Goal: Task Accomplishment & Management: Manage account settings

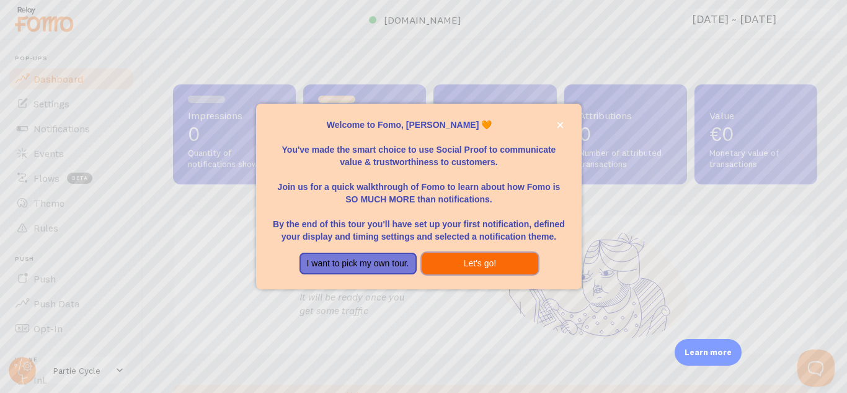
click at [467, 268] on button "Let's go!" at bounding box center [480, 264] width 117 height 22
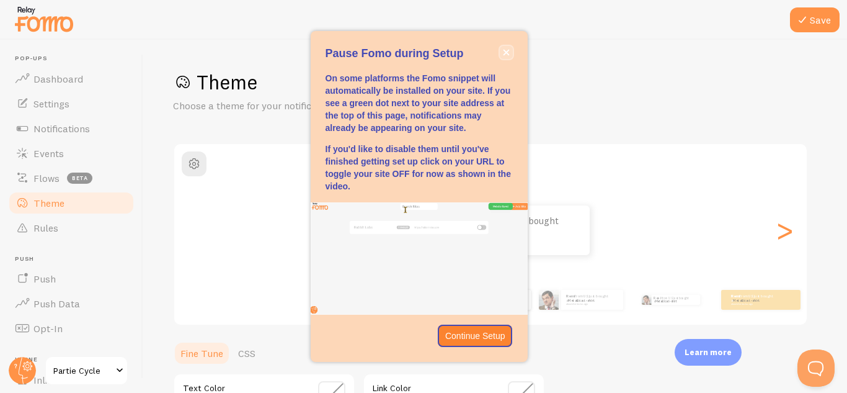
click at [509, 55] on icon "close," at bounding box center [506, 53] width 6 height 6
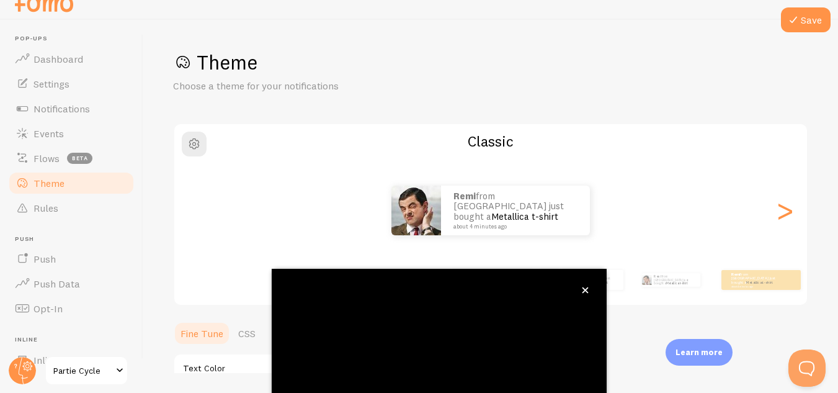
scroll to position [136, 0]
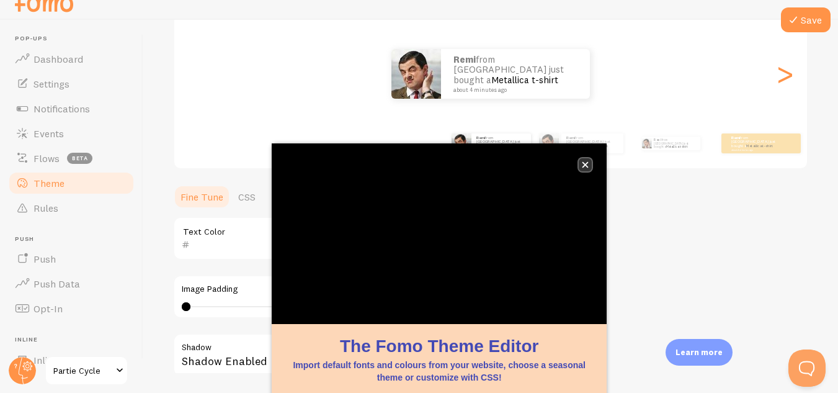
click at [588, 165] on icon "close," at bounding box center [585, 164] width 7 height 7
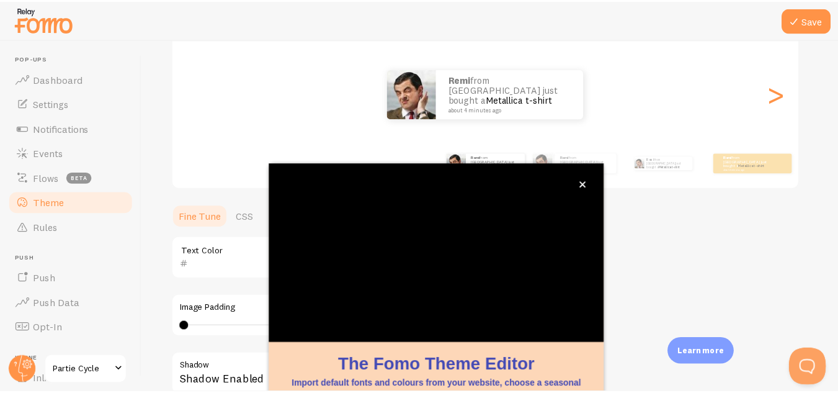
scroll to position [6, 0]
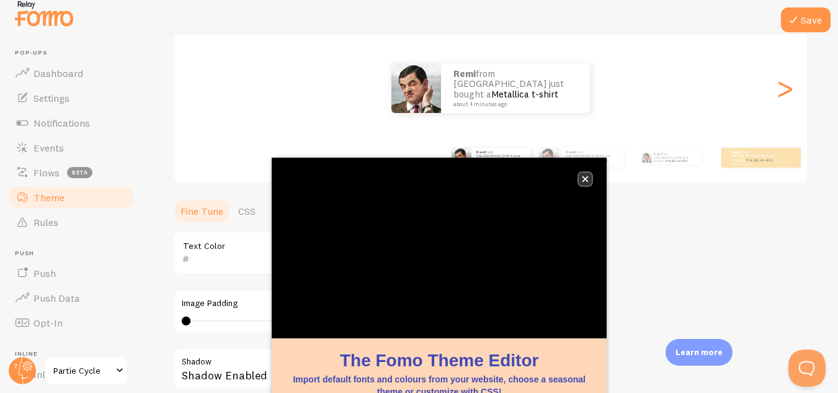
click at [581, 179] on button "close," at bounding box center [585, 178] width 13 height 13
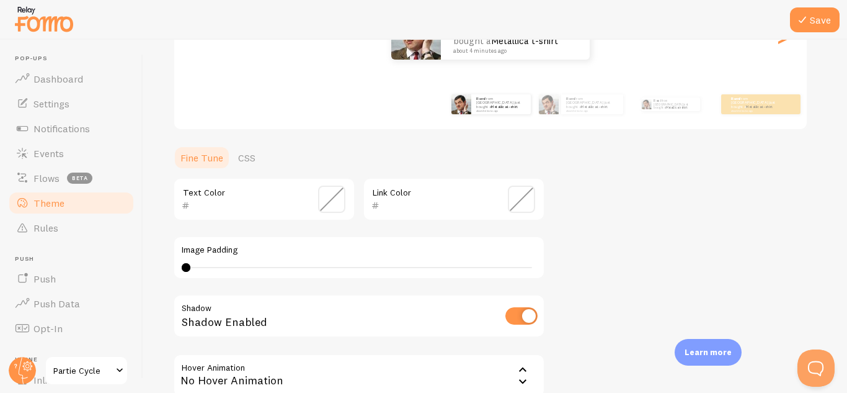
scroll to position [136, 0]
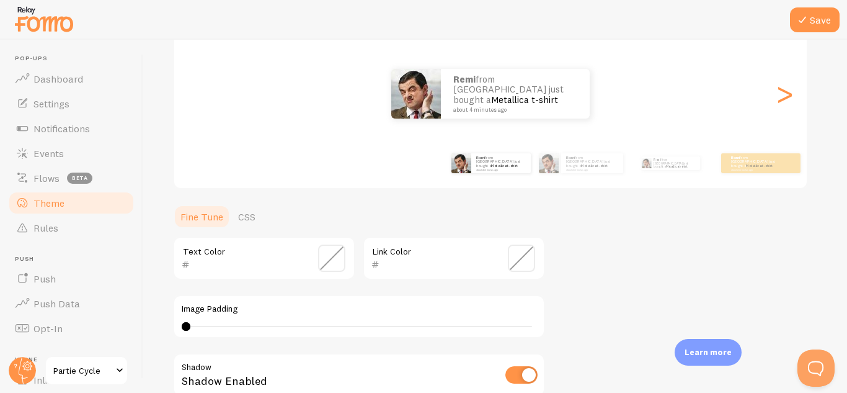
click at [506, 177] on div "Remi from Réunion just bought a Metallica t-shirt about 4 minutes ago" at bounding box center [491, 163] width 80 height 35
click at [789, 99] on div ">" at bounding box center [784, 93] width 15 height 89
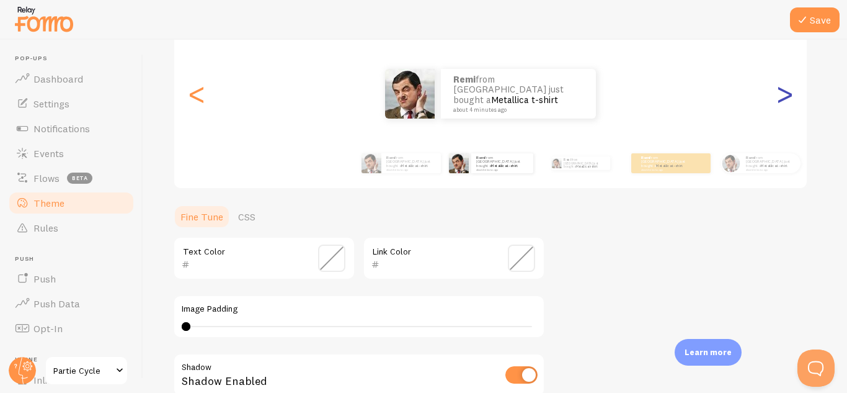
click at [789, 99] on div ">" at bounding box center [784, 93] width 15 height 89
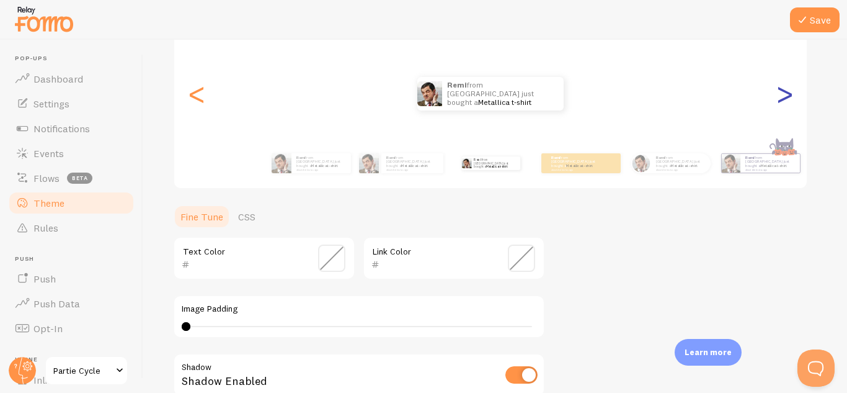
click at [789, 99] on div ">" at bounding box center [784, 93] width 15 height 89
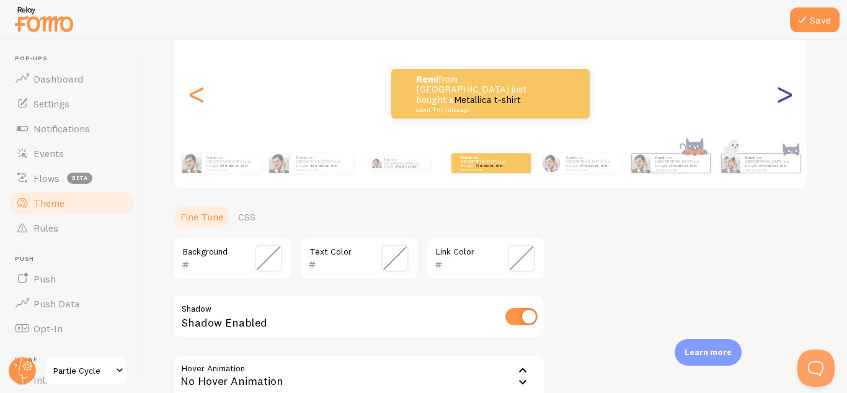
click at [792, 104] on div ">" at bounding box center [784, 93] width 15 height 89
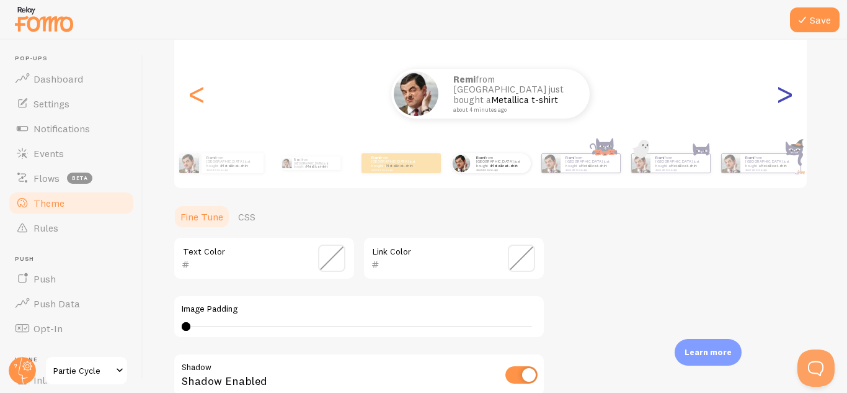
click at [792, 104] on div ">" at bounding box center [784, 93] width 15 height 89
type input "0"
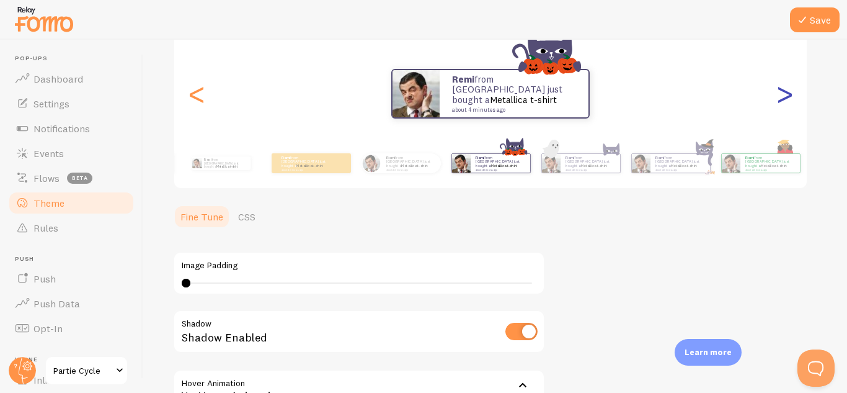
click at [792, 104] on div ">" at bounding box center [784, 93] width 15 height 89
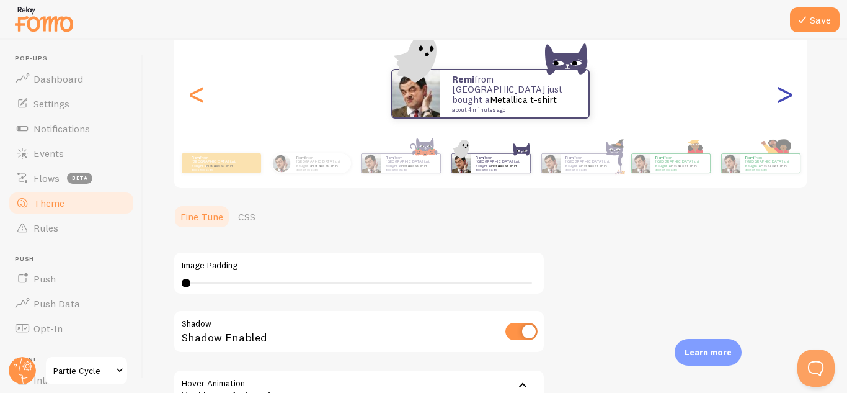
click at [792, 104] on div ">" at bounding box center [784, 93] width 15 height 89
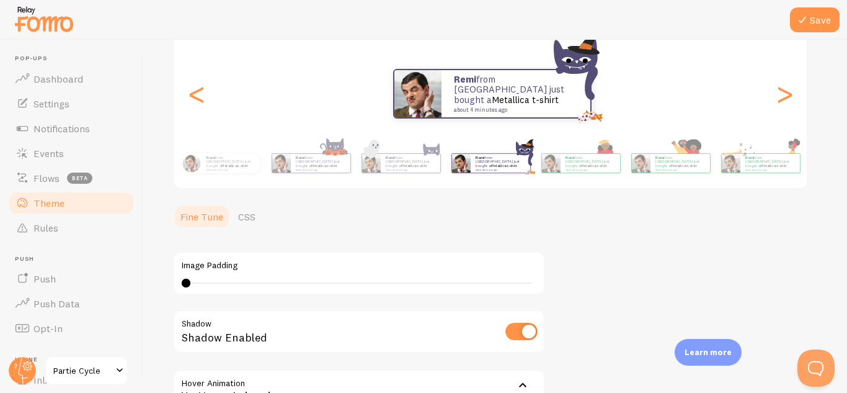
click at [210, 107] on div "Remi from Réunion just bought a Metallica t-shirt about 4 minutes ago" at bounding box center [492, 94] width 633 height 50
click at [212, 108] on div "Remi from Réunion just bought a Metallica t-shirt about 4 minutes ago" at bounding box center [492, 94] width 633 height 50
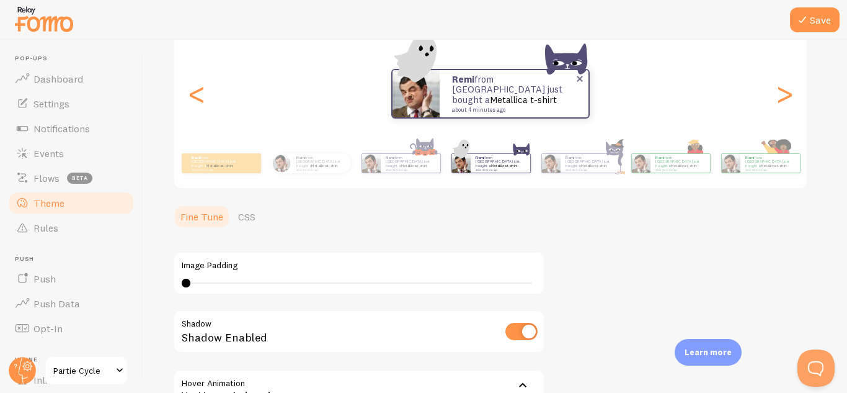
click at [440, 110] on div "Remi from Réunion just bought a Metallica t-shirt about 4 minutes ago" at bounding box center [514, 93] width 149 height 47
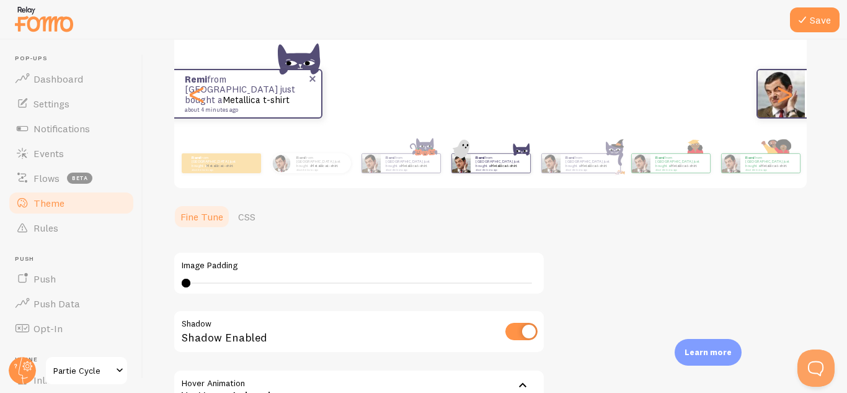
click at [213, 110] on div "Remi from Réunion just bought a Metallica t-shirt about 4 minutes ago" at bounding box center [246, 93] width 149 height 47
click at [203, 102] on div "<" at bounding box center [196, 93] width 15 height 89
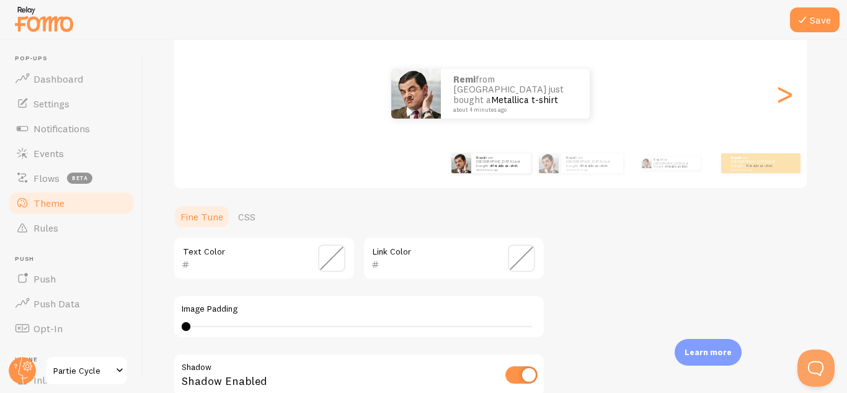
click at [199, 103] on div "Remi from Réunion just bought a Metallica t-shirt about 4 minutes ago Remi from…" at bounding box center [490, 93] width 633 height 89
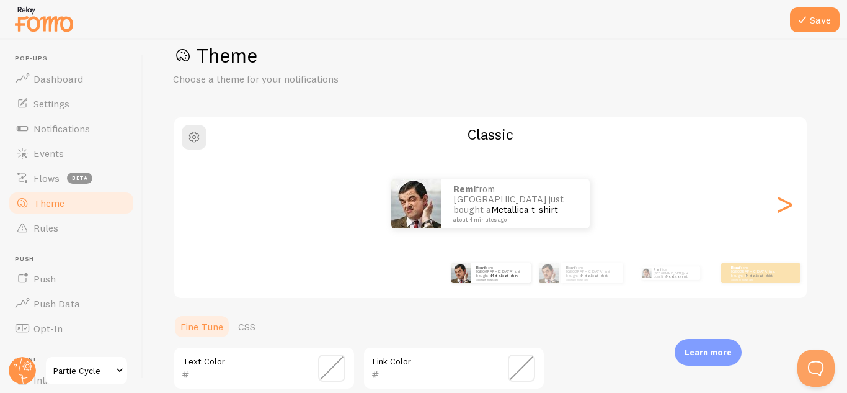
scroll to position [0, 0]
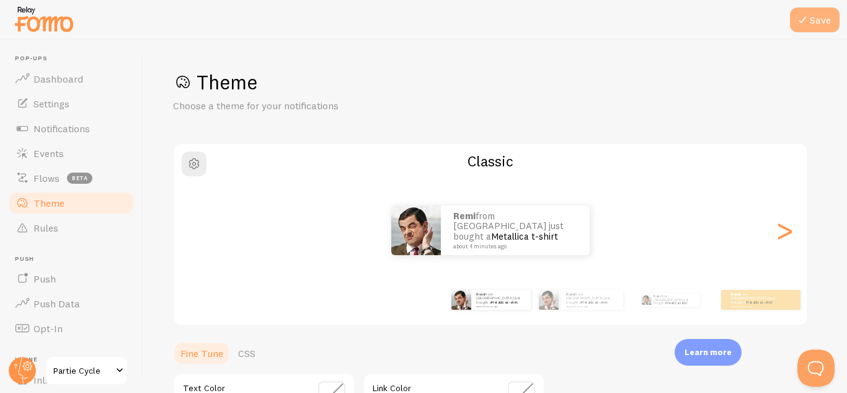
click at [819, 24] on button "Save" at bounding box center [815, 19] width 50 height 25
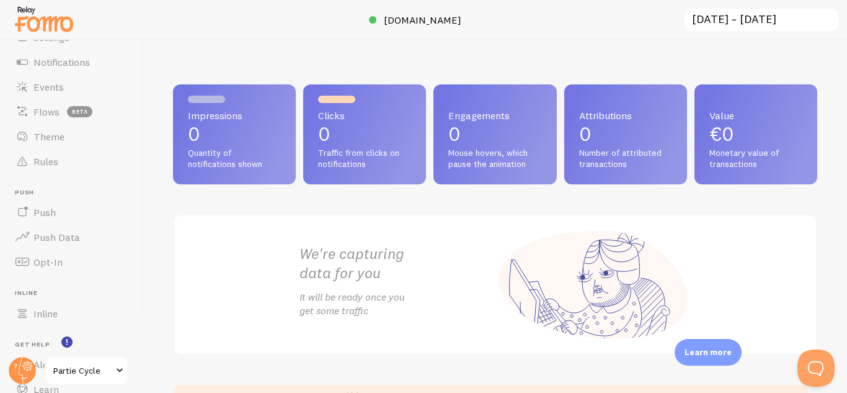
scroll to position [145, 0]
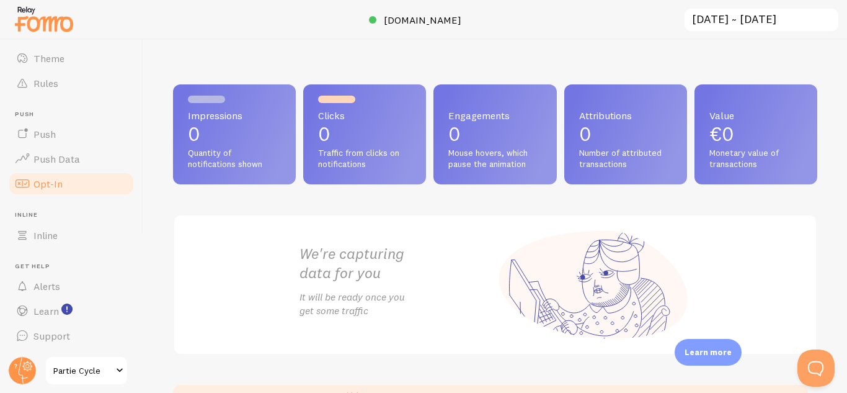
click at [44, 184] on span "Opt-In" at bounding box center [48, 183] width 29 height 12
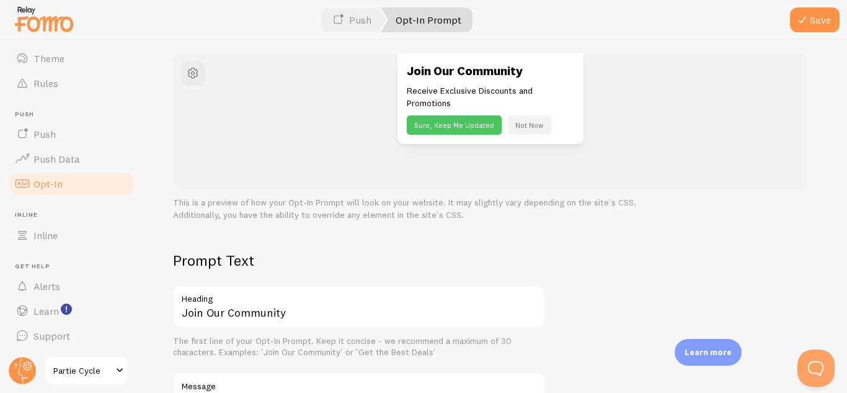
scroll to position [248, 0]
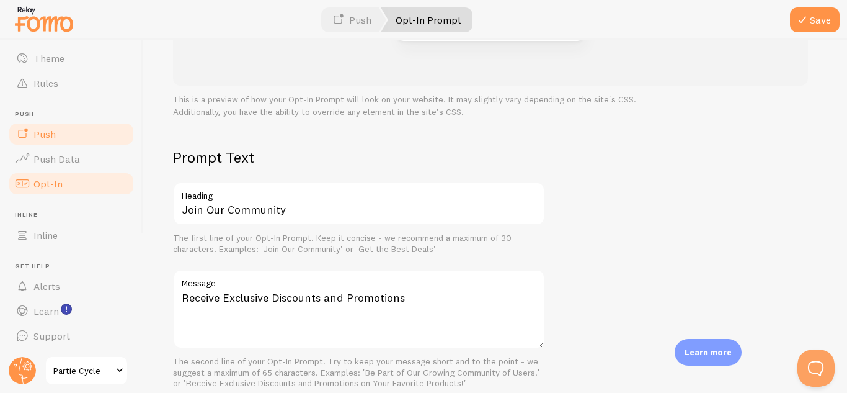
click at [45, 134] on span "Push" at bounding box center [45, 134] width 22 height 12
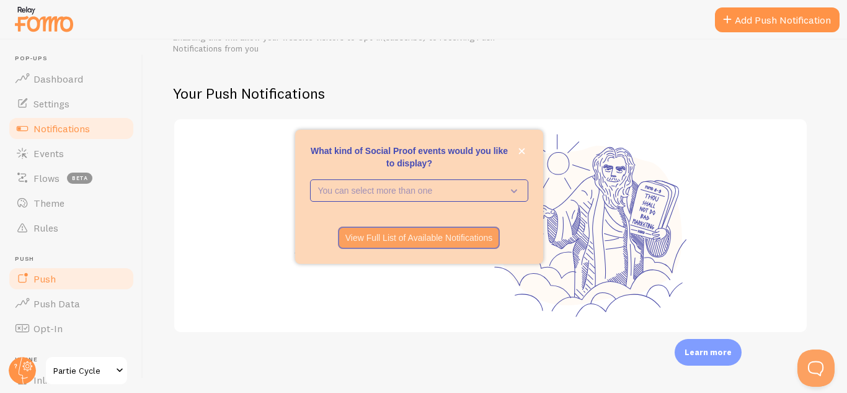
click at [62, 128] on span "Notifications" at bounding box center [62, 128] width 56 height 12
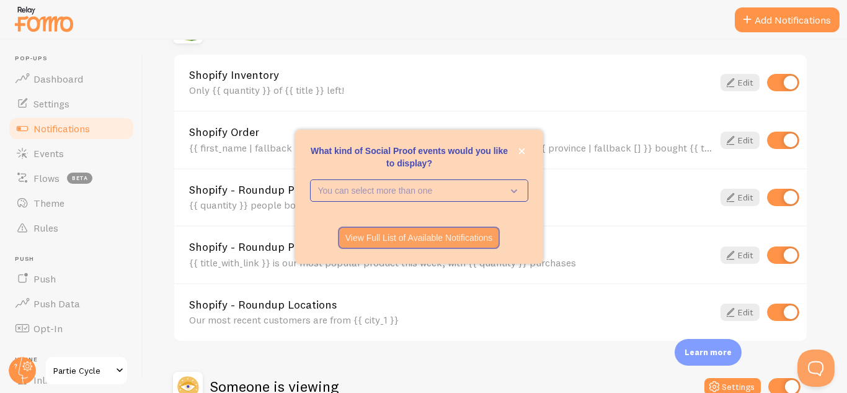
scroll to position [496, 0]
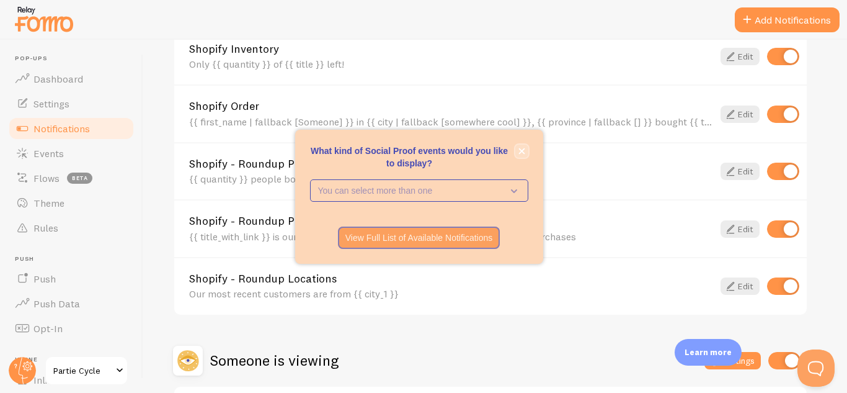
click at [520, 148] on icon "close," at bounding box center [522, 151] width 7 height 7
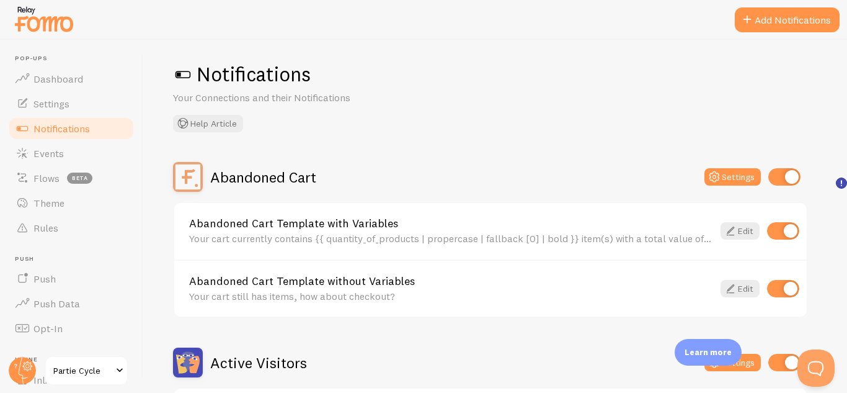
scroll to position [0, 0]
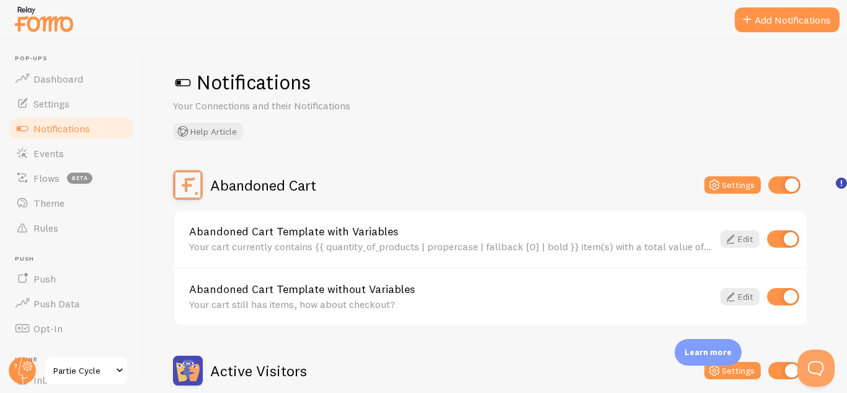
click at [786, 185] on input "checkbox" at bounding box center [785, 184] width 32 height 17
checkbox input "false"
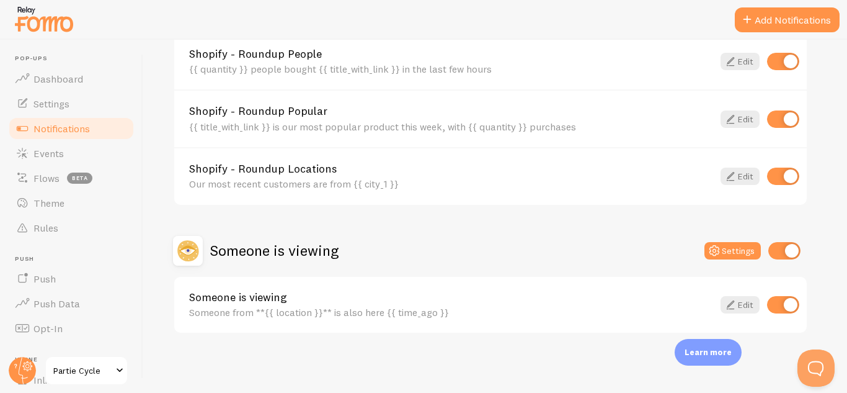
scroll to position [607, 0]
click at [791, 249] on input "checkbox" at bounding box center [785, 249] width 32 height 17
checkbox input "false"
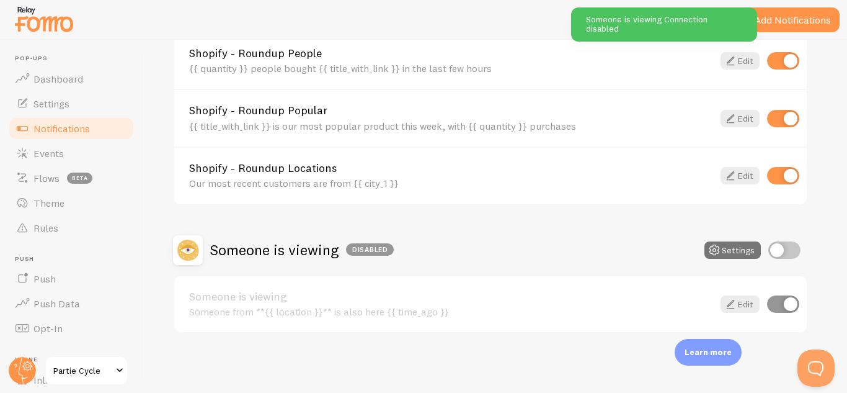
click at [789, 178] on input "checkbox" at bounding box center [783, 175] width 32 height 17
checkbox input "false"
click at [790, 120] on input "checkbox" at bounding box center [783, 118] width 32 height 17
checkbox input "false"
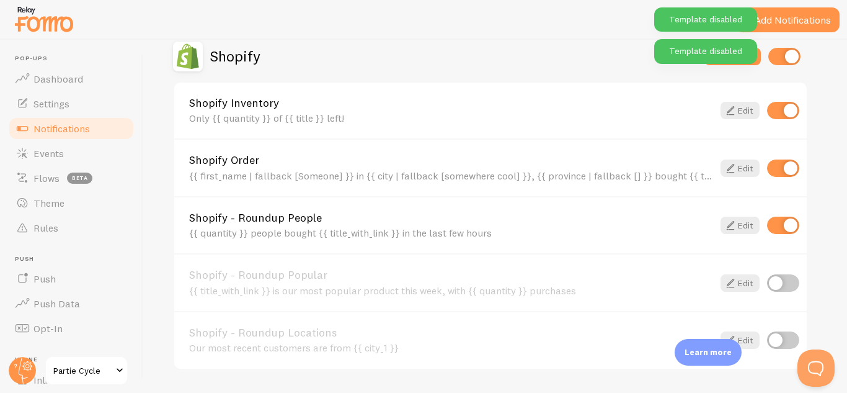
scroll to position [421, 0]
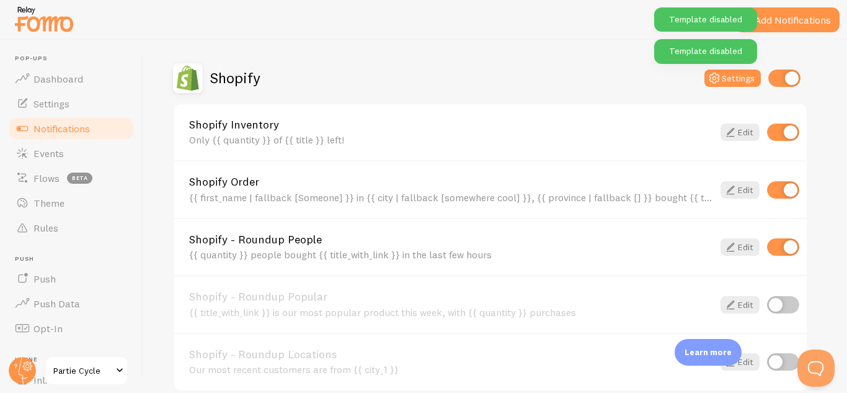
click at [785, 246] on input "checkbox" at bounding box center [783, 246] width 32 height 17
checkbox input "false"
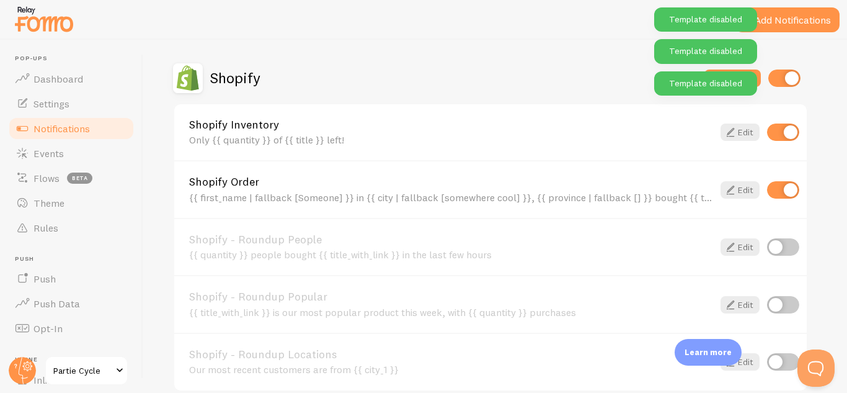
click at [784, 195] on input "checkbox" at bounding box center [783, 189] width 32 height 17
checkbox input "false"
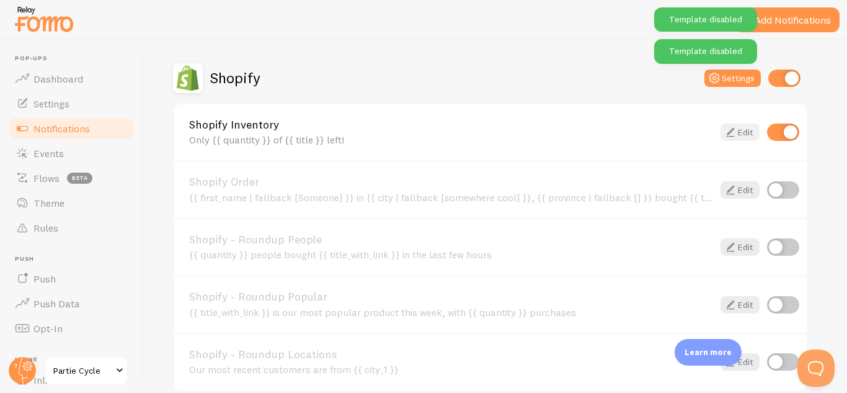
click at [736, 130] on icon at bounding box center [730, 132] width 15 height 15
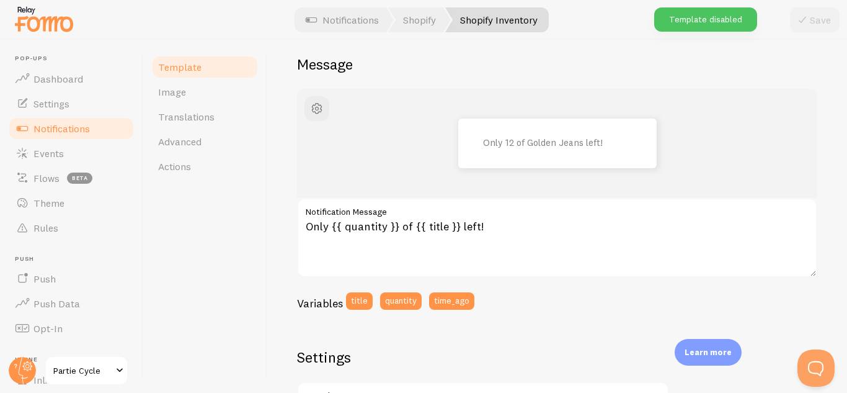
scroll to position [124, 0]
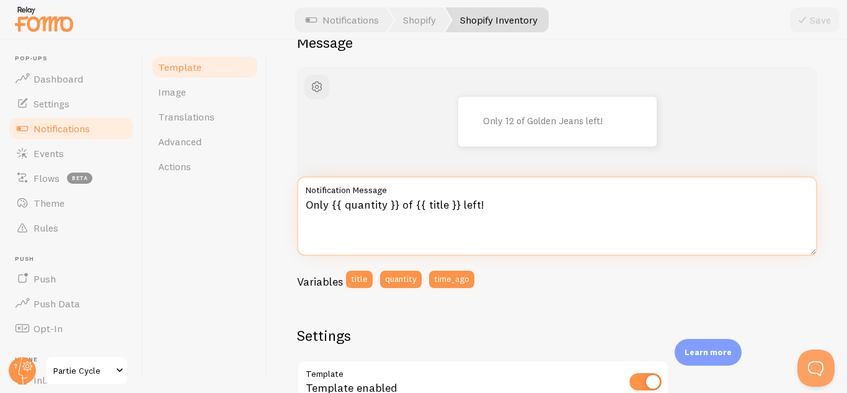
drag, startPoint x: 330, startPoint y: 207, endPoint x: 280, endPoint y: 203, distance: 49.8
click at [280, 203] on div "Shopify Inventory Compose your message using variables, enclosing variables wit…" at bounding box center [557, 216] width 580 height 353
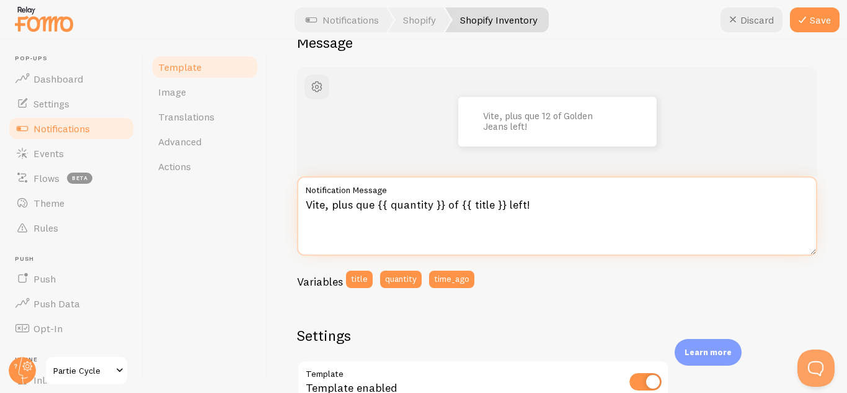
drag, startPoint x: 446, startPoint y: 206, endPoint x: 534, endPoint y: 207, distance: 87.5
click at [534, 207] on textarea "Vite, plus que {{ quantity }} of {{ title }} left!" at bounding box center [557, 215] width 521 height 79
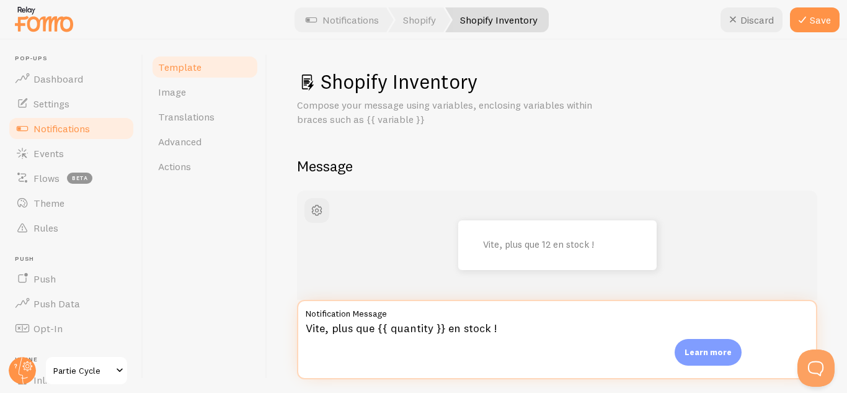
scroll to position [0, 0]
type textarea "Vite, plus que {{ quantity }} en stock !"
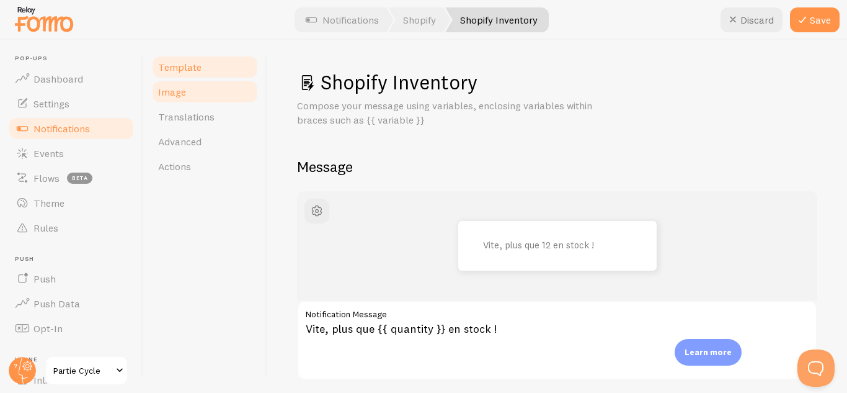
click at [168, 92] on span "Image" at bounding box center [172, 92] width 28 height 12
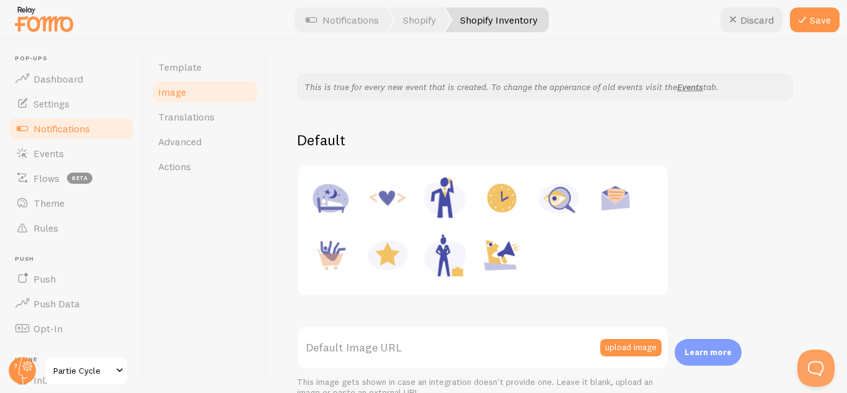
scroll to position [62, 0]
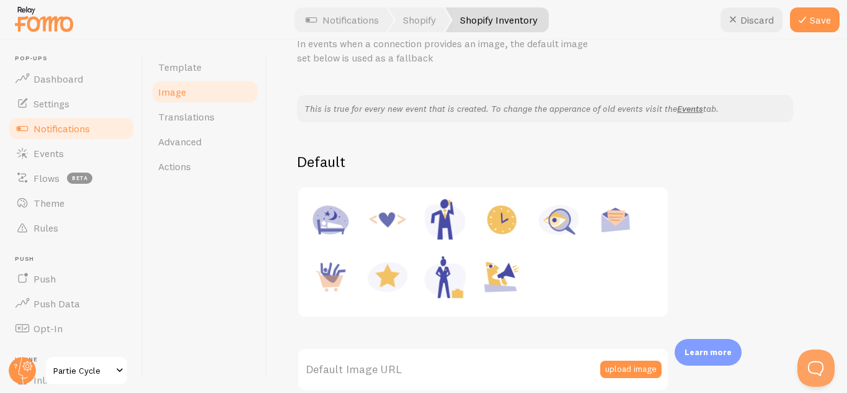
click at [512, 216] on img at bounding box center [501, 219] width 47 height 47
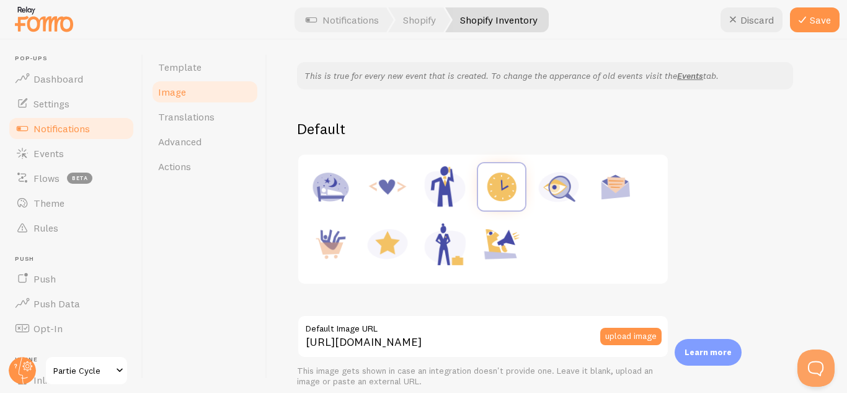
scroll to position [124, 0]
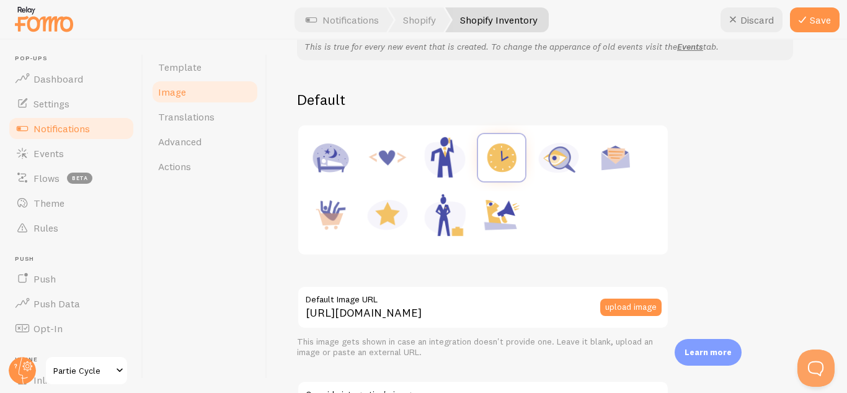
click at [499, 212] on img at bounding box center [501, 214] width 47 height 47
type input "[URL][DOMAIN_NAME]"
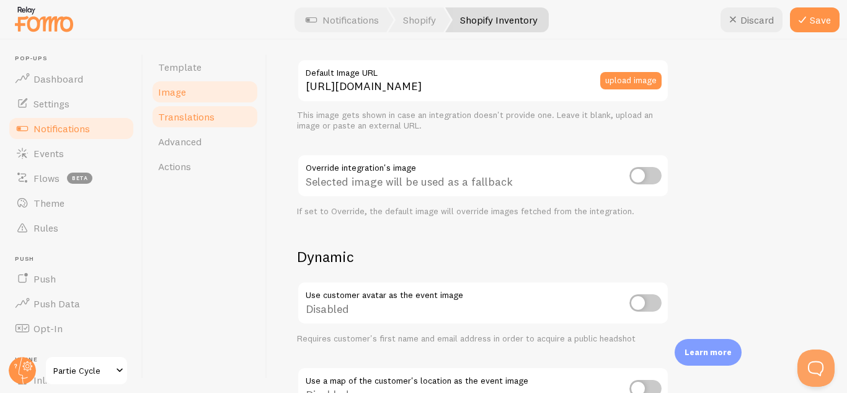
scroll to position [337, 0]
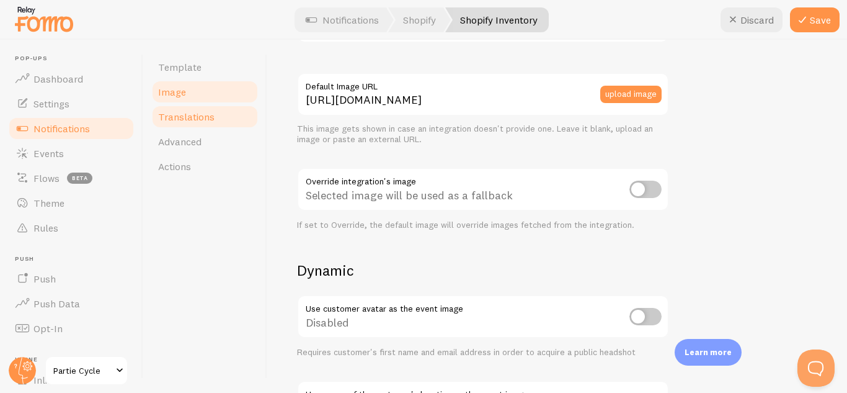
click at [210, 114] on span "Translations" at bounding box center [186, 116] width 56 height 12
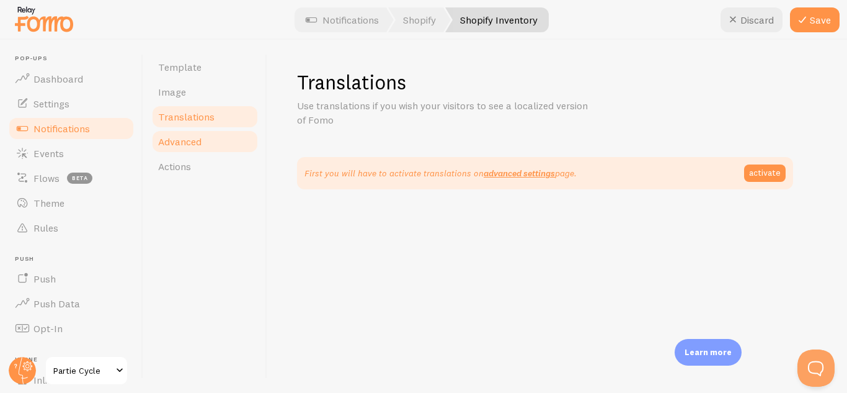
click at [184, 147] on span "Advanced" at bounding box center [179, 141] width 43 height 12
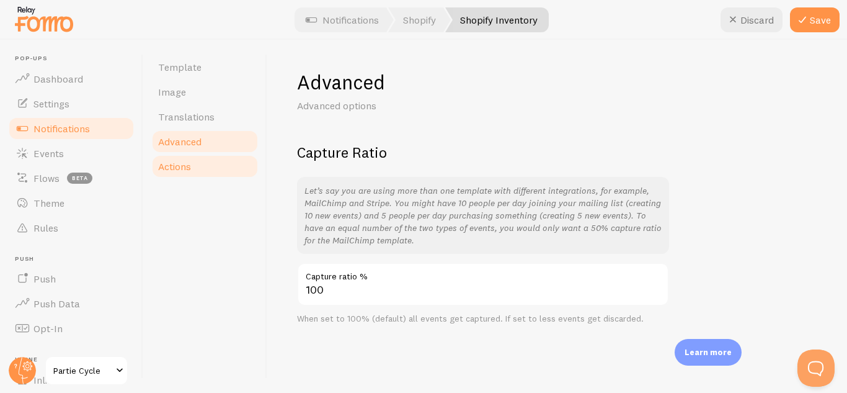
click at [190, 169] on span "Actions" at bounding box center [174, 166] width 33 height 12
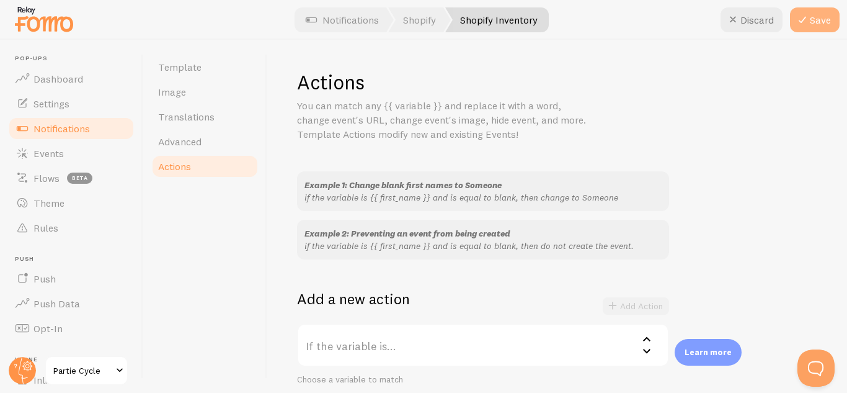
click at [809, 26] on icon at bounding box center [802, 19] width 15 height 15
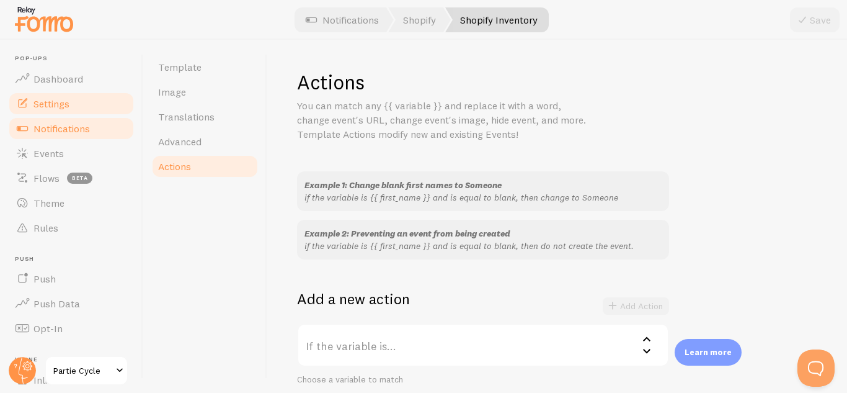
click at [58, 108] on span "Settings" at bounding box center [52, 103] width 36 height 12
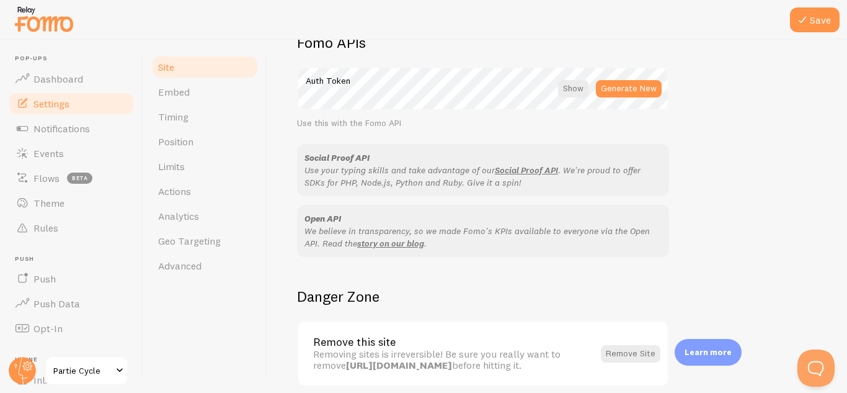
scroll to position [779, 0]
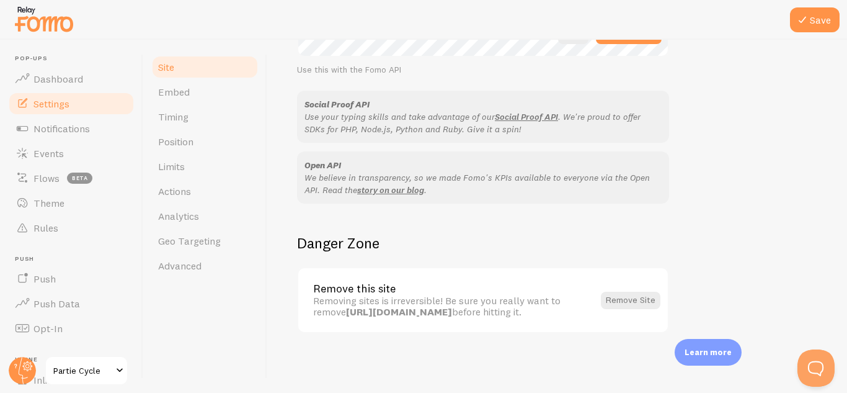
drag, startPoint x: 180, startPoint y: 93, endPoint x: 521, endPoint y: 68, distance: 341.6
click at [180, 93] on span "Embed" at bounding box center [174, 92] width 32 height 12
click at [181, 118] on span "Timing" at bounding box center [173, 116] width 30 height 12
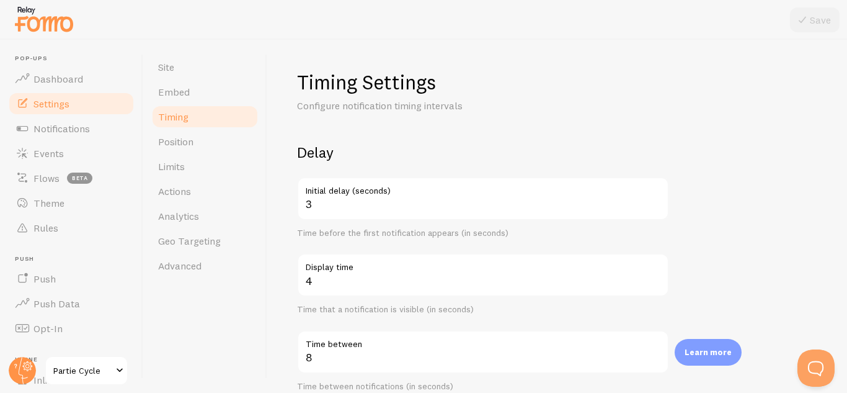
scroll to position [342, 0]
